Goal: Go to known website: Access a specific website the user already knows

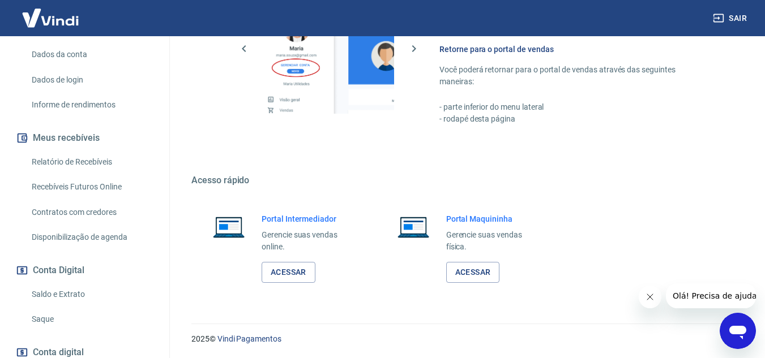
scroll to position [571, 0]
click at [306, 277] on link "Acessar" at bounding box center [288, 271] width 54 height 21
